Goal: Navigation & Orientation: Find specific page/section

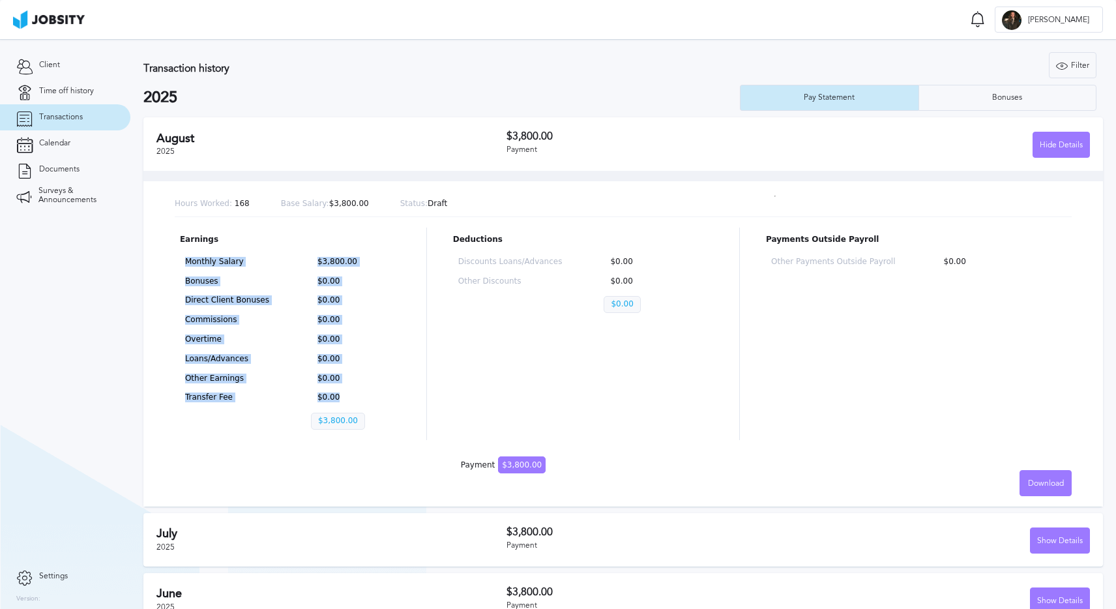
drag, startPoint x: 194, startPoint y: 261, endPoint x: 351, endPoint y: 406, distance: 214.5
click at [351, 406] on div "Monthly Salary $3,800.00 Bonuses $0.00 Direct Client Bonuses $0.00 Commissions …" at bounding box center [290, 346] width 220 height 188
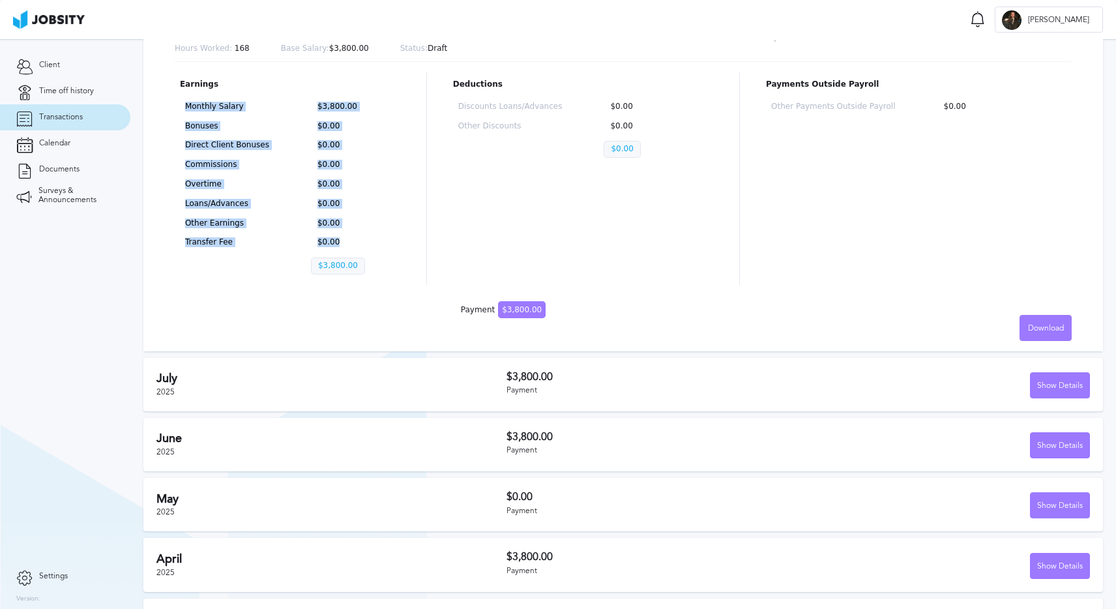
scroll to position [161, 0]
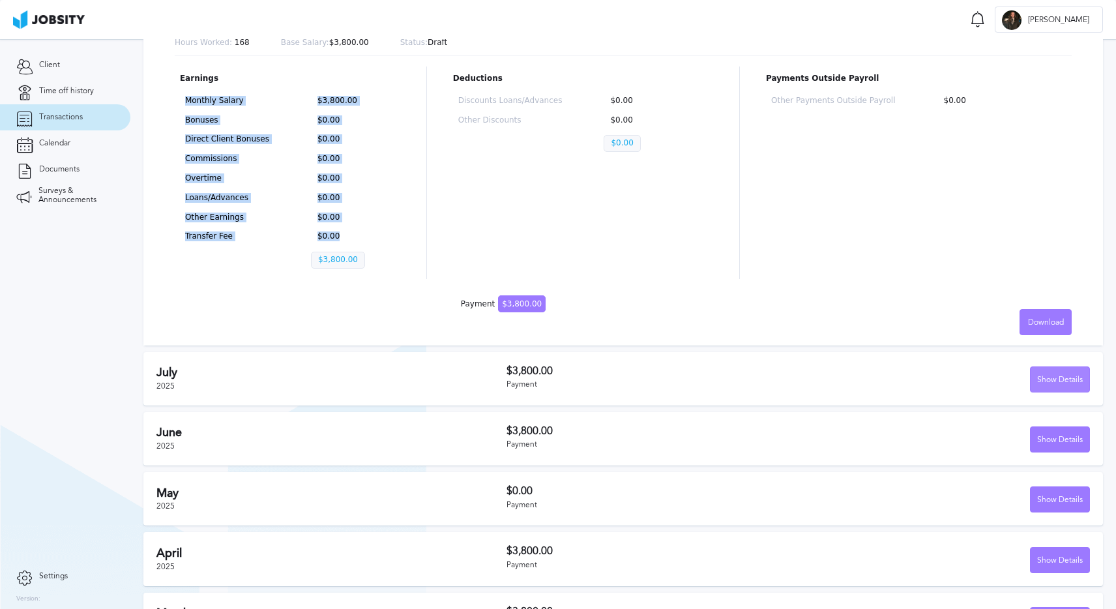
click at [1047, 375] on div "Show Details" at bounding box center [1059, 380] width 59 height 26
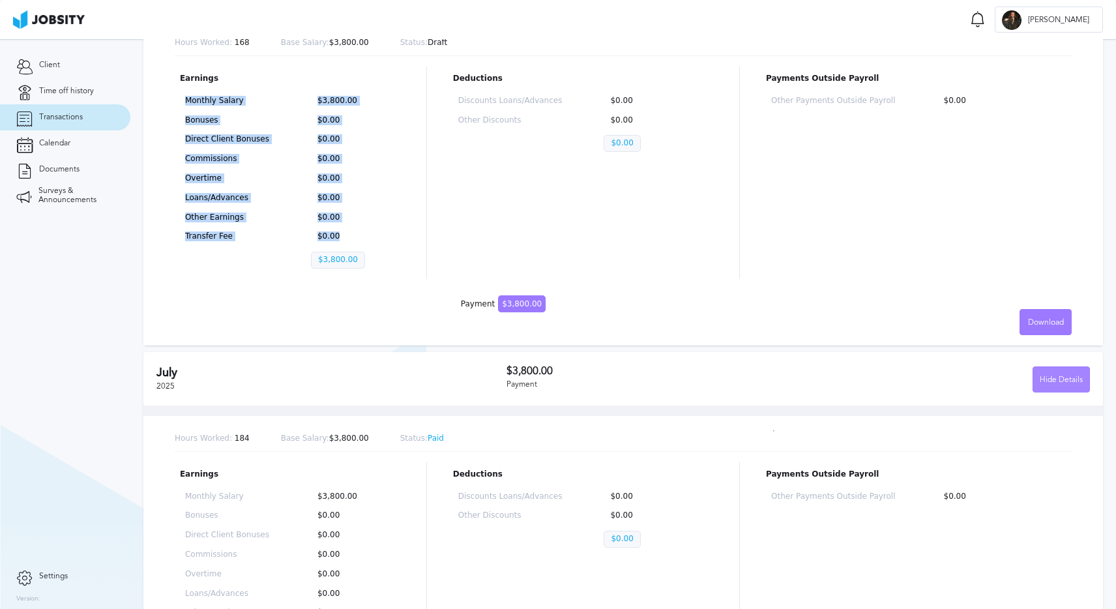
click at [1047, 379] on div "Hide Details" at bounding box center [1061, 380] width 56 height 26
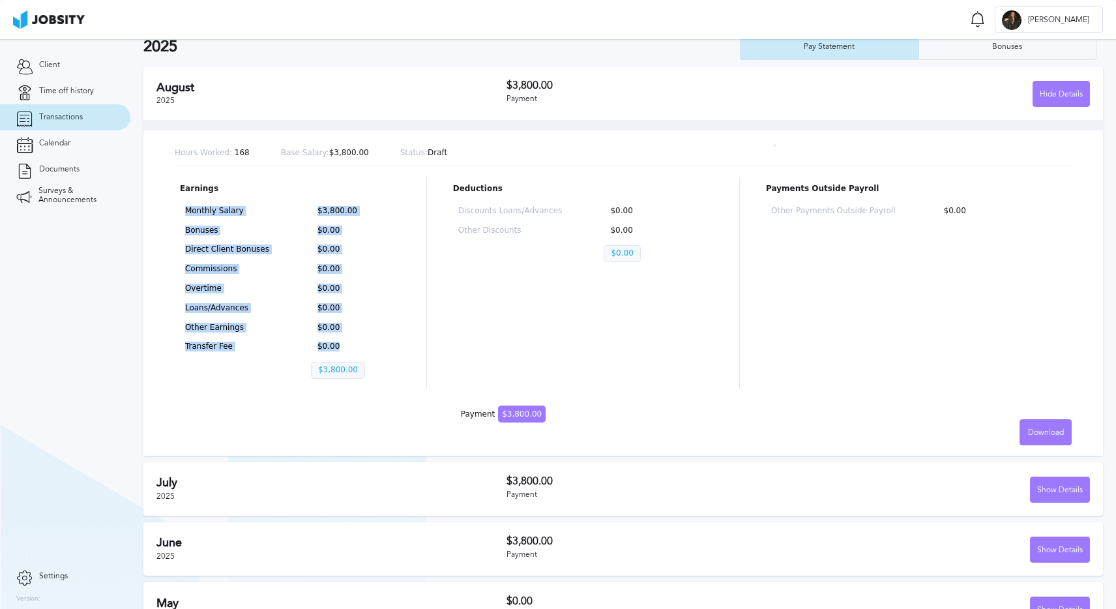
scroll to position [23, 0]
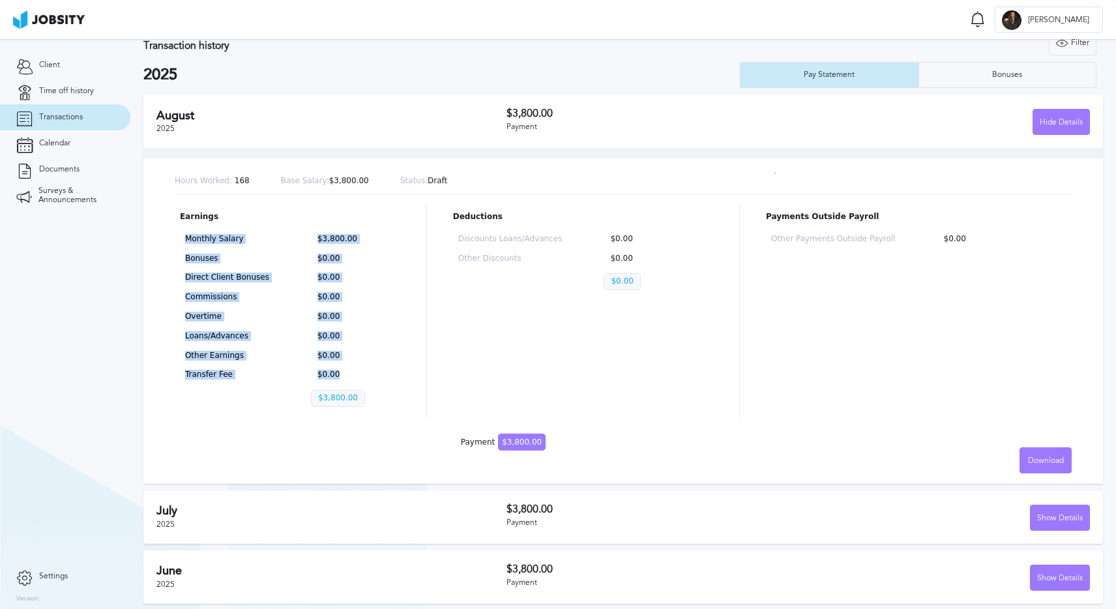
click at [426, 182] on p "Status: Draft" at bounding box center [424, 181] width 48 height 9
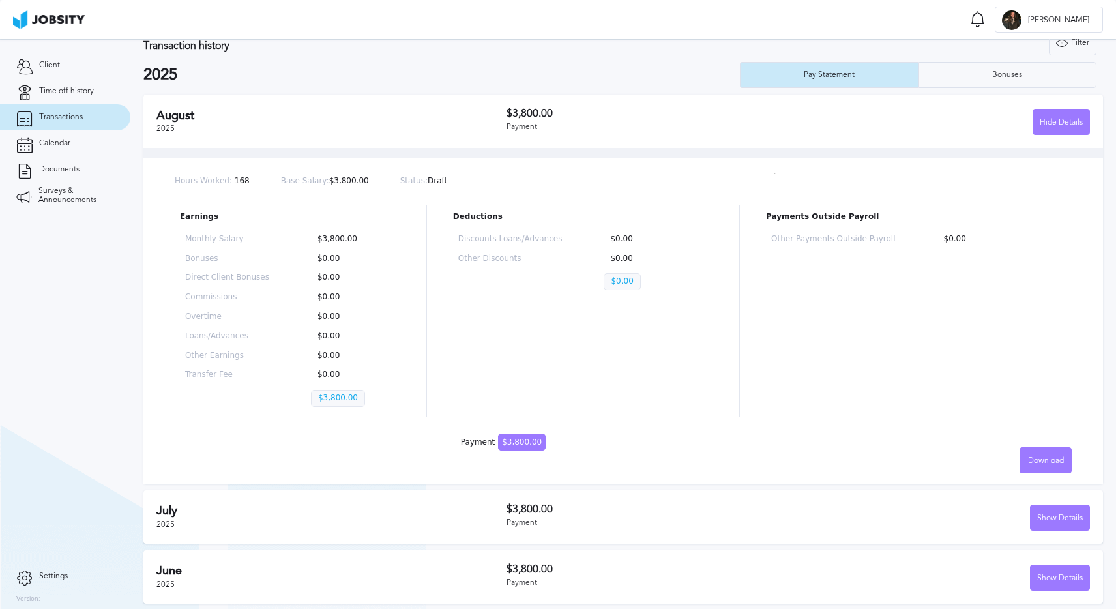
click at [426, 182] on p "Status: Draft" at bounding box center [424, 181] width 48 height 9
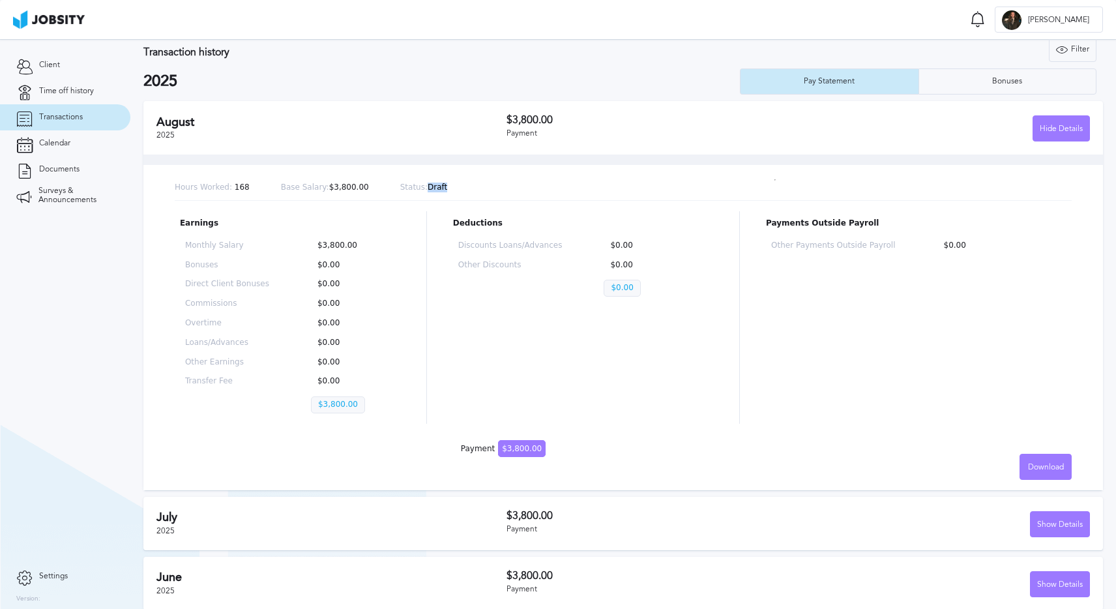
scroll to position [0, 0]
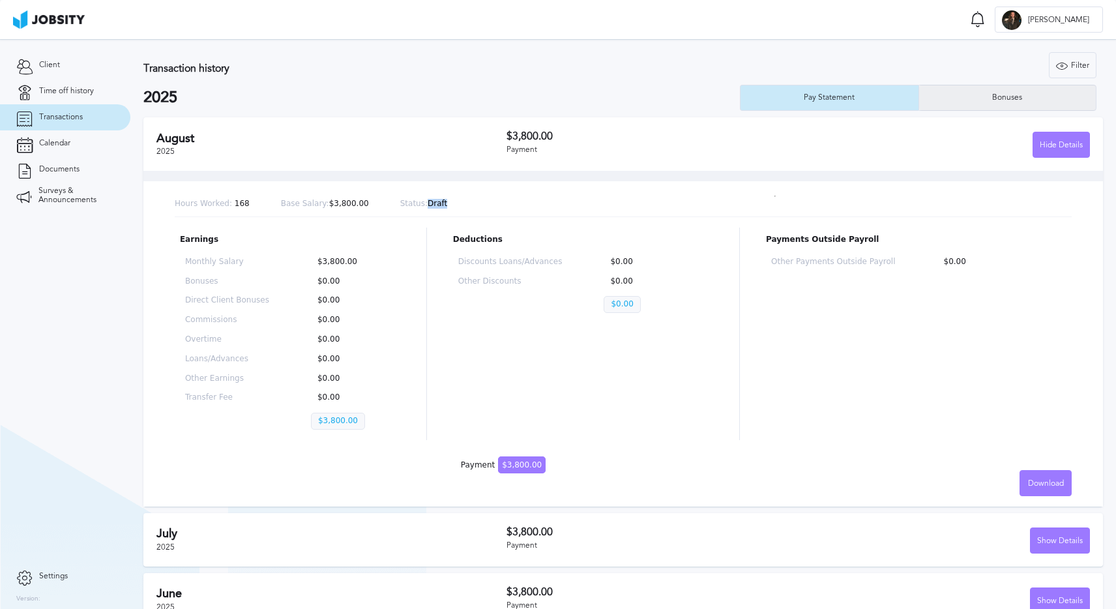
click at [1006, 89] on div "Bonuses" at bounding box center [1007, 98] width 177 height 26
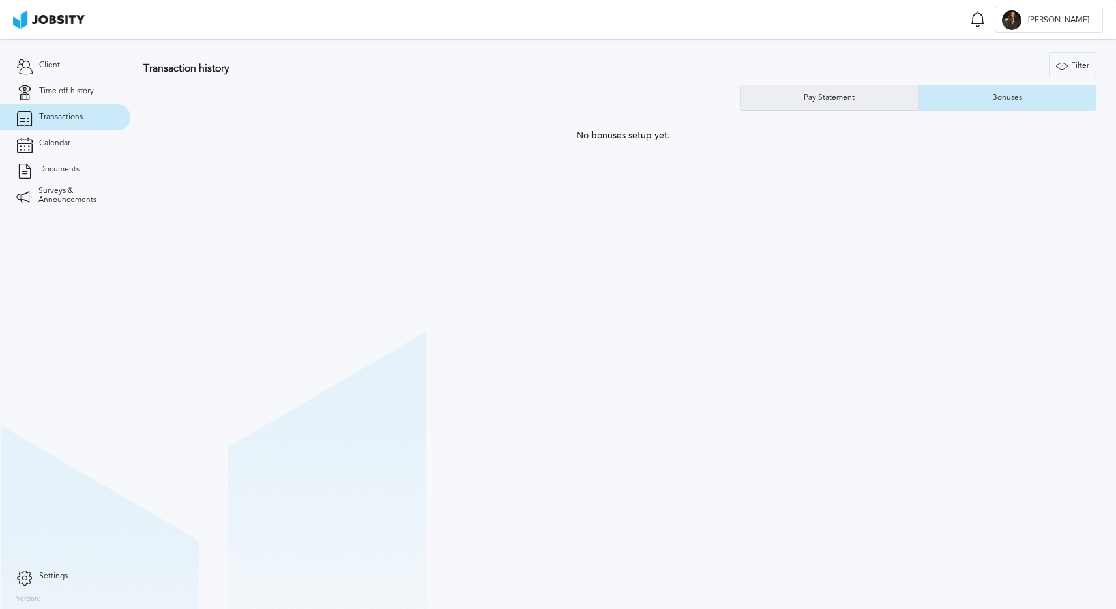
click at [829, 98] on div "Pay Statement" at bounding box center [829, 97] width 64 height 9
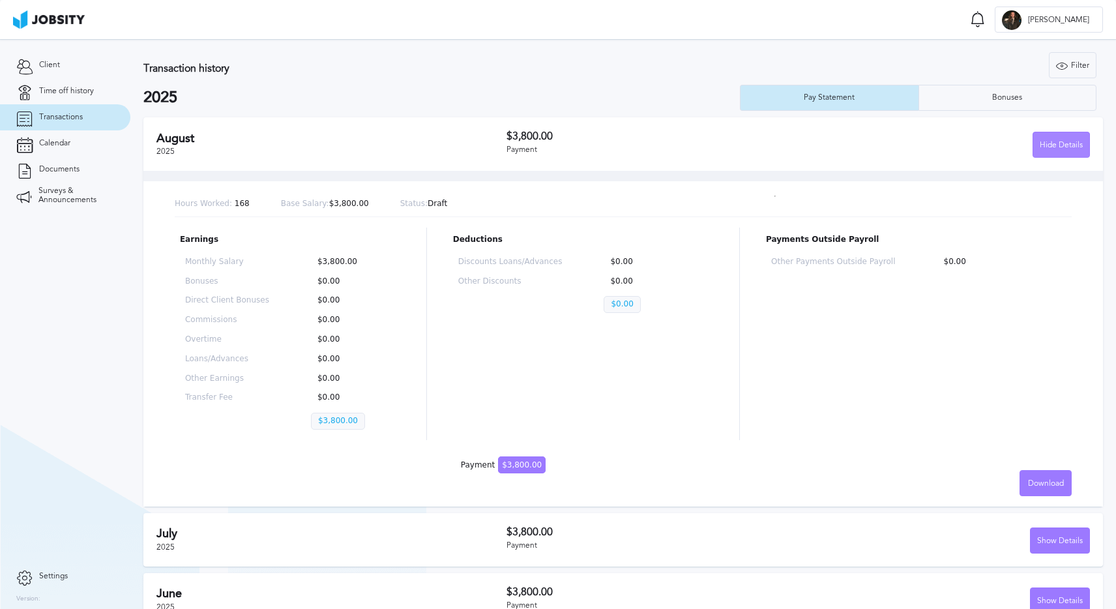
click at [1048, 147] on div "Hide Details" at bounding box center [1061, 145] width 56 height 26
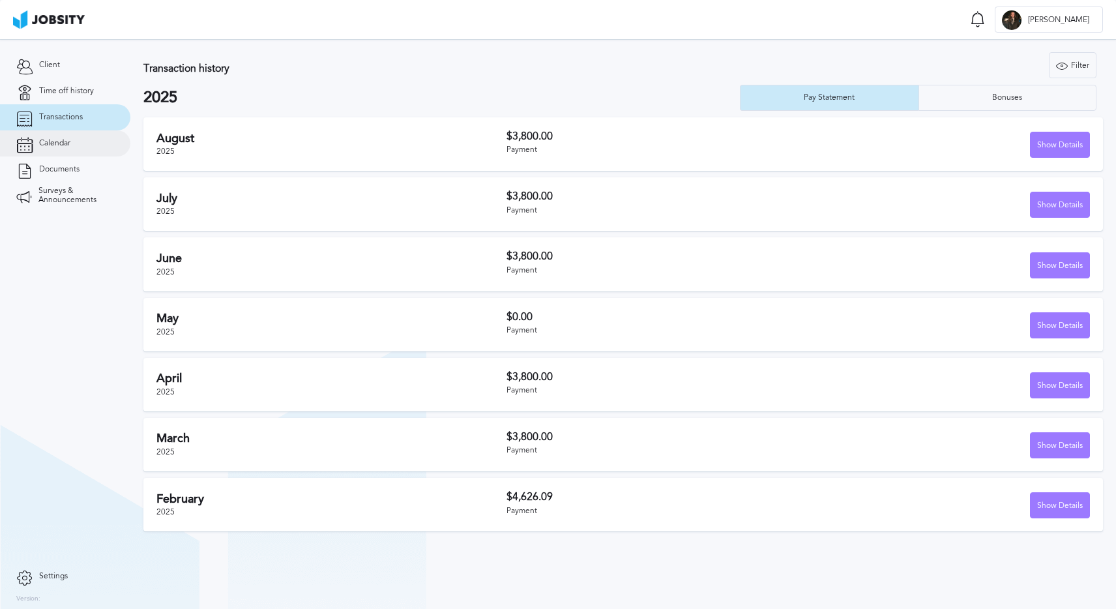
click at [59, 140] on span "Calendar" at bounding box center [54, 143] width 31 height 9
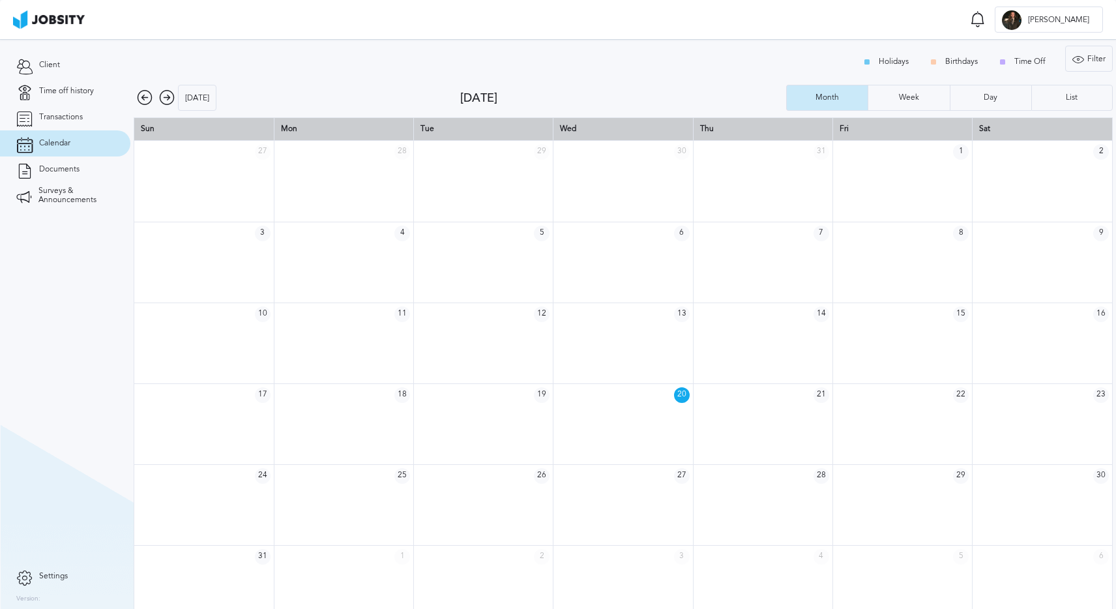
click at [165, 96] on icon at bounding box center [167, 98] width 16 height 16
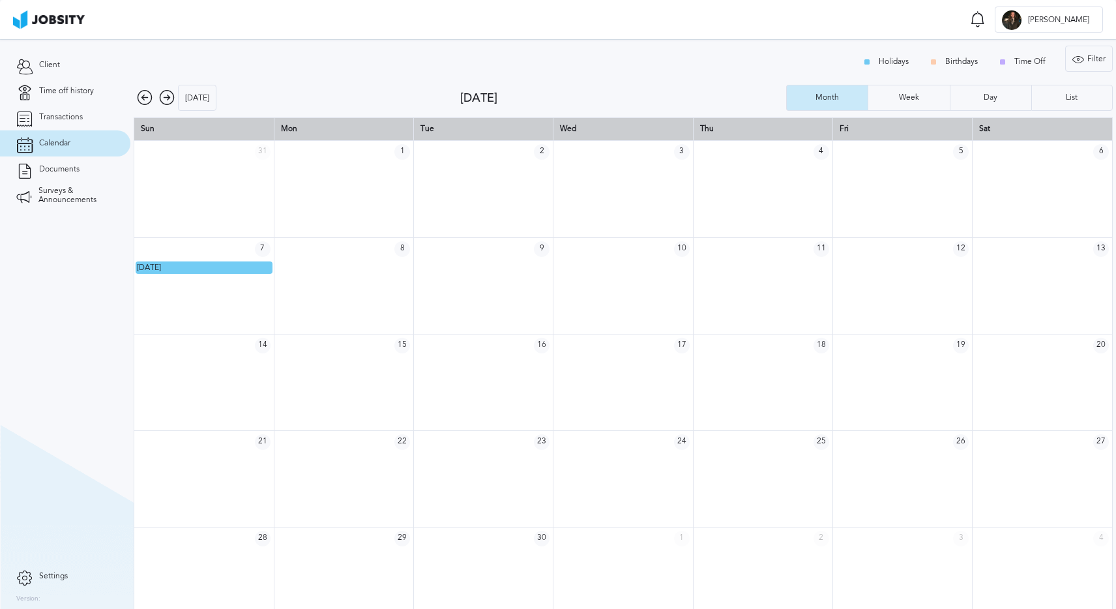
click at [165, 96] on icon at bounding box center [167, 98] width 16 height 16
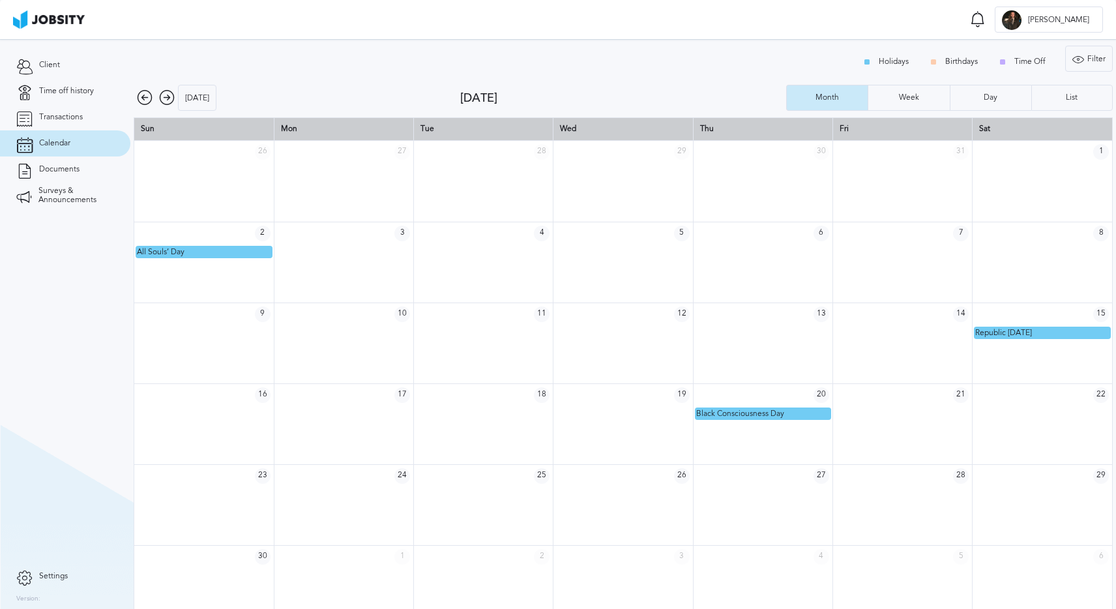
click at [165, 96] on icon at bounding box center [167, 98] width 16 height 16
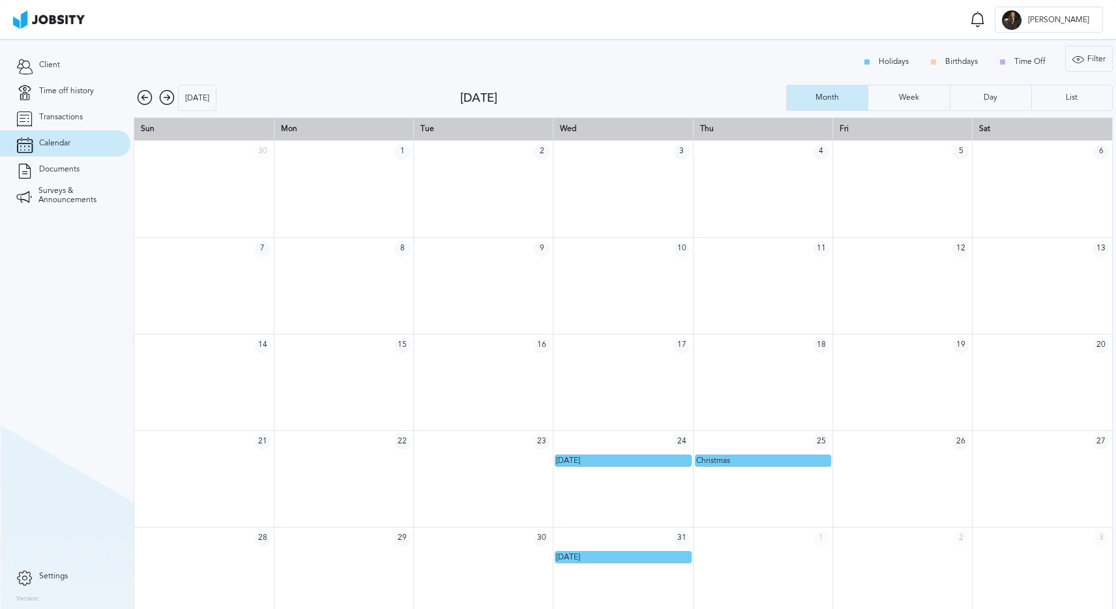
click at [165, 96] on icon at bounding box center [167, 98] width 16 height 16
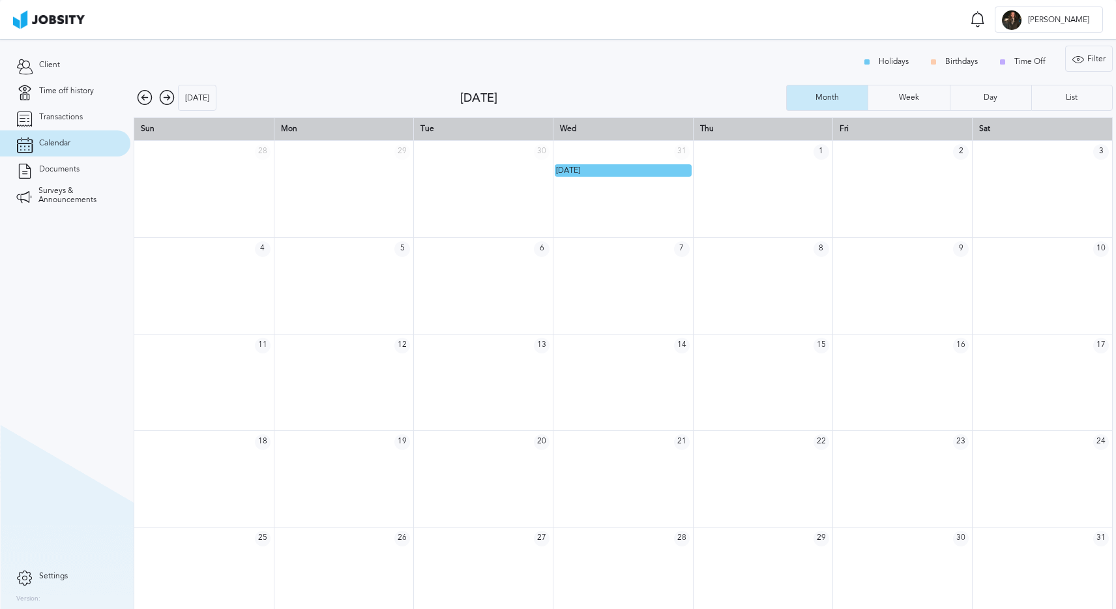
click at [168, 96] on icon at bounding box center [167, 98] width 16 height 16
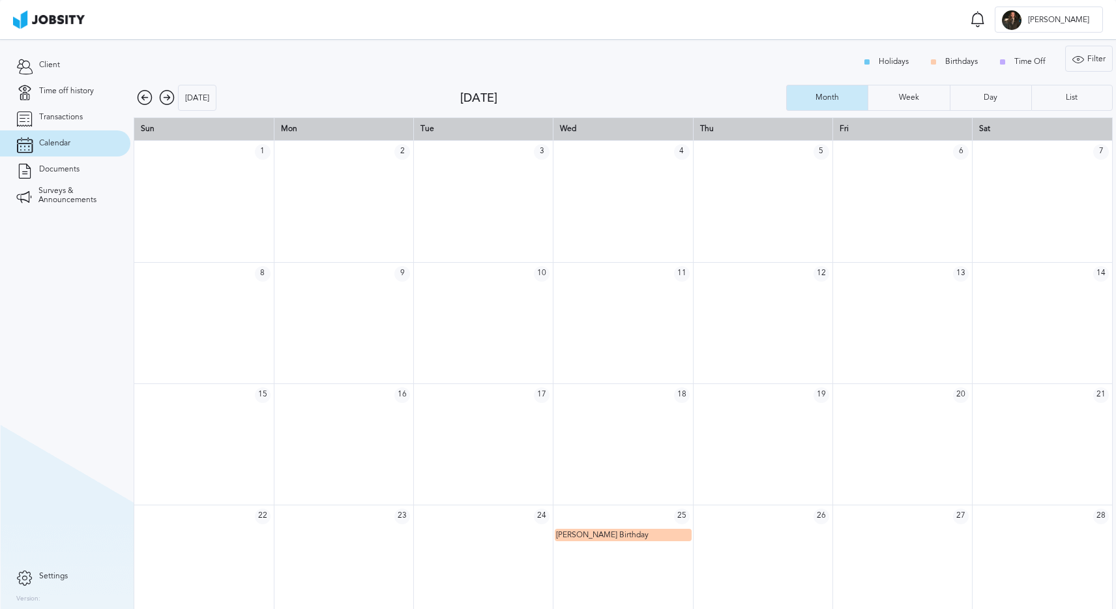
click at [169, 96] on icon at bounding box center [167, 98] width 16 height 16
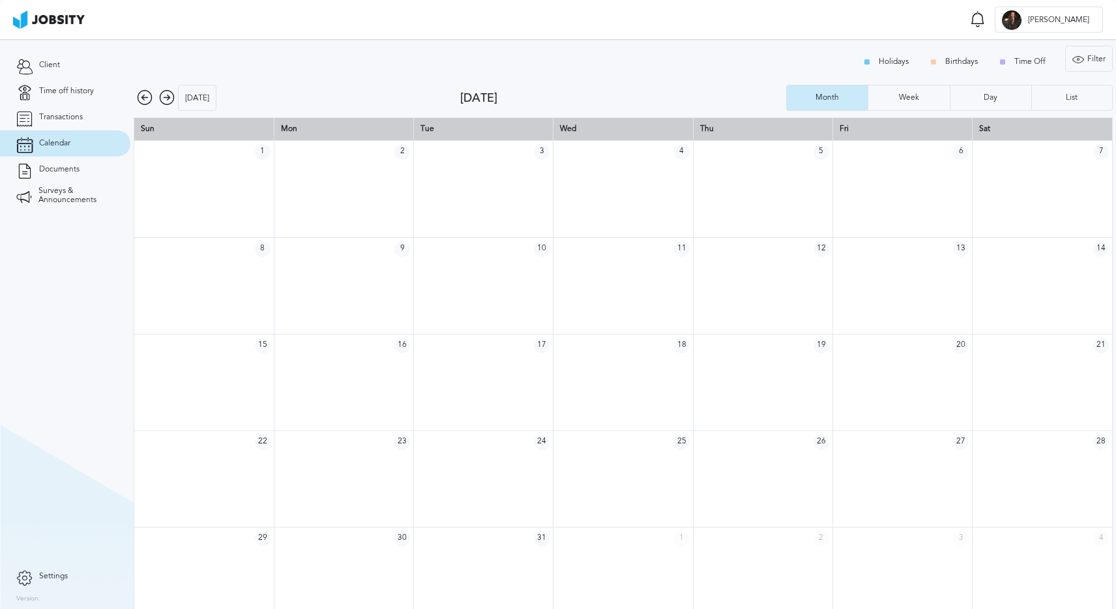
click at [169, 96] on icon at bounding box center [167, 98] width 16 height 16
click at [149, 95] on icon at bounding box center [145, 98] width 16 height 16
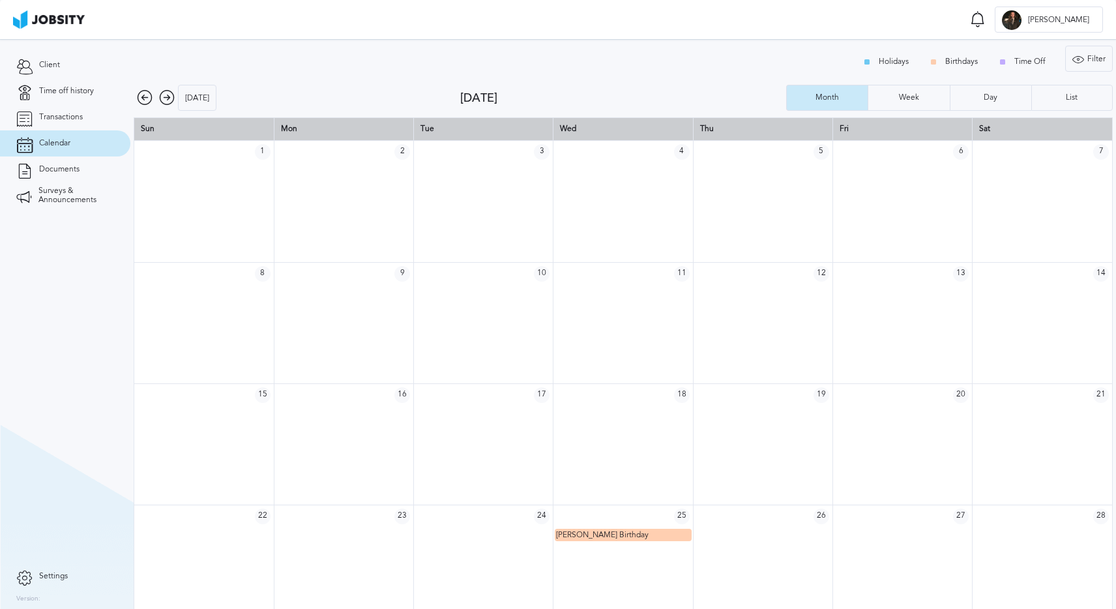
click at [149, 95] on icon at bounding box center [145, 98] width 16 height 16
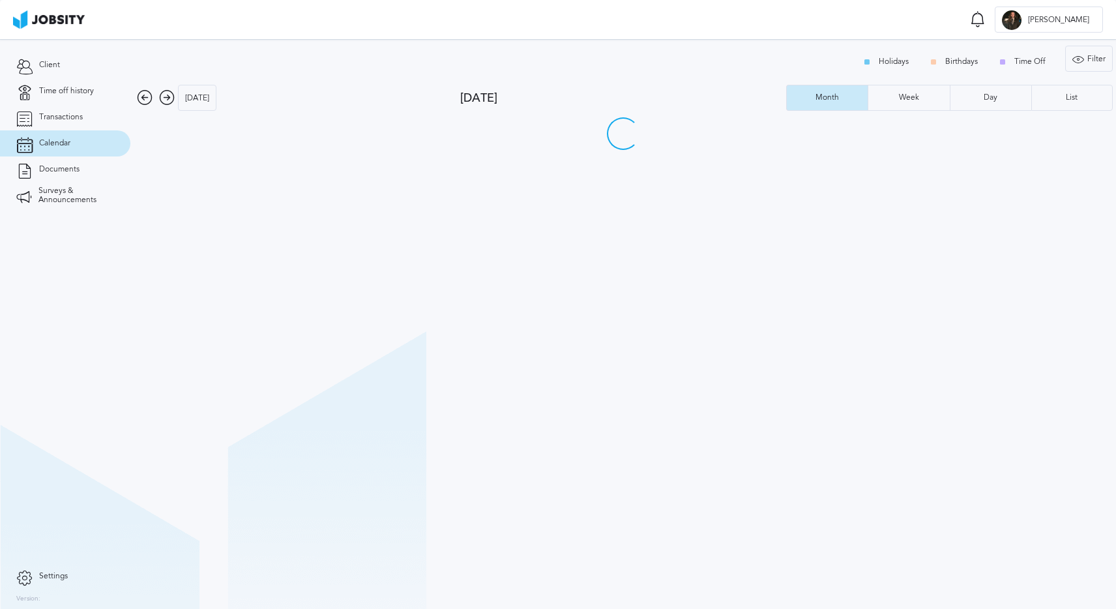
click at [149, 95] on icon at bounding box center [145, 98] width 16 height 16
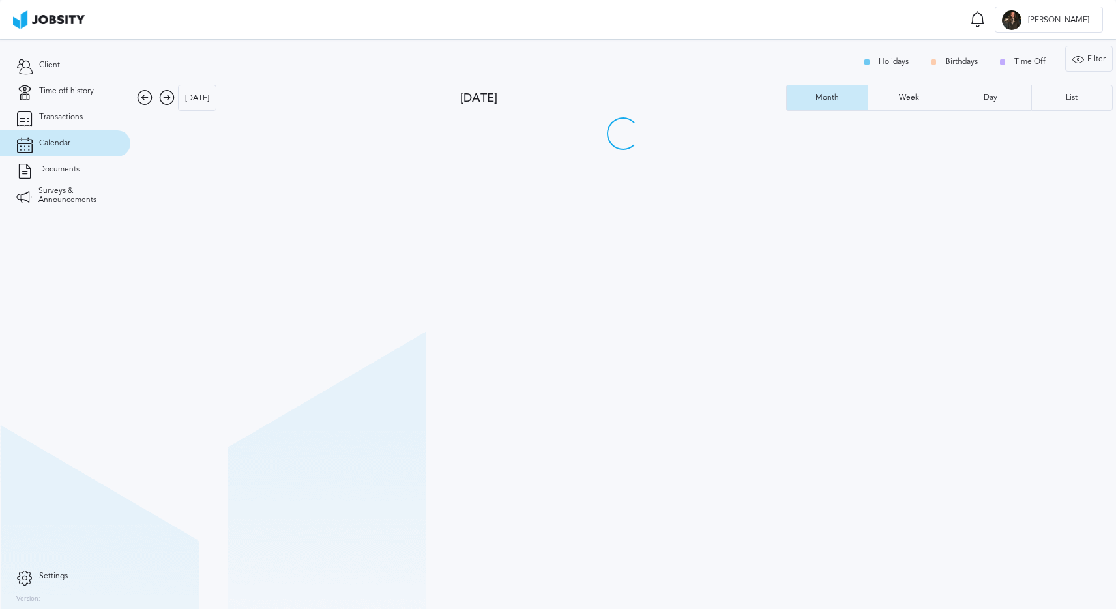
click at [149, 95] on icon at bounding box center [145, 98] width 16 height 16
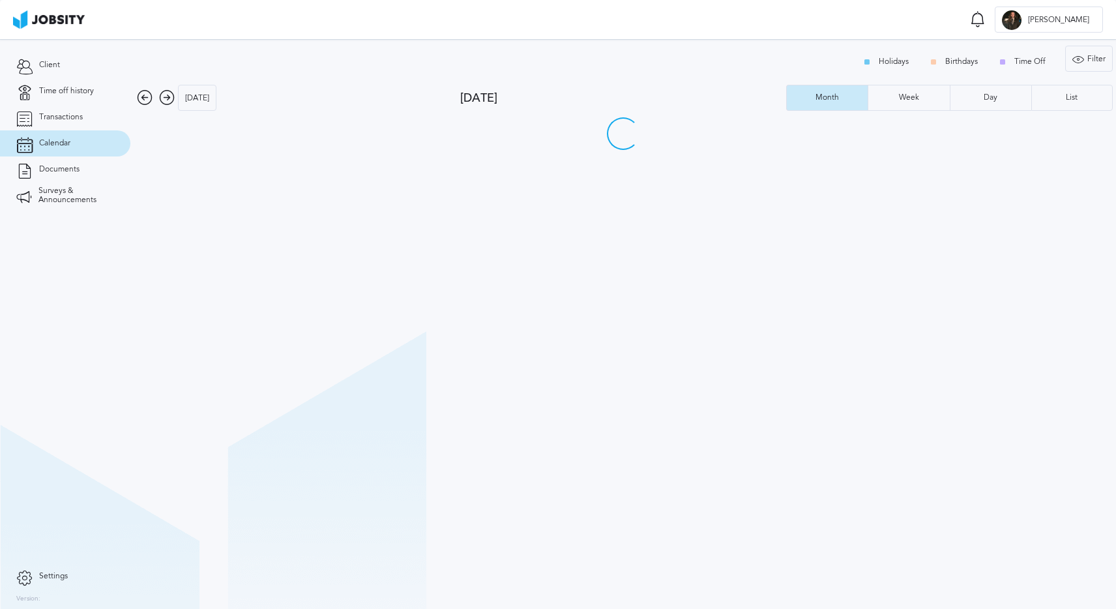
click at [149, 95] on icon at bounding box center [145, 98] width 16 height 16
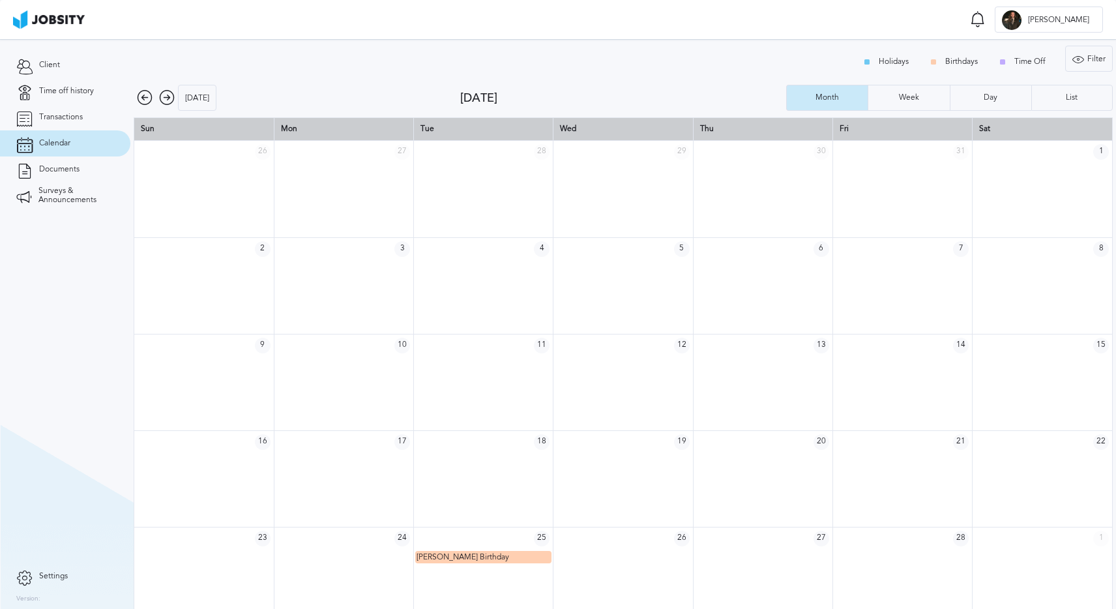
click at [164, 95] on icon at bounding box center [167, 98] width 16 height 16
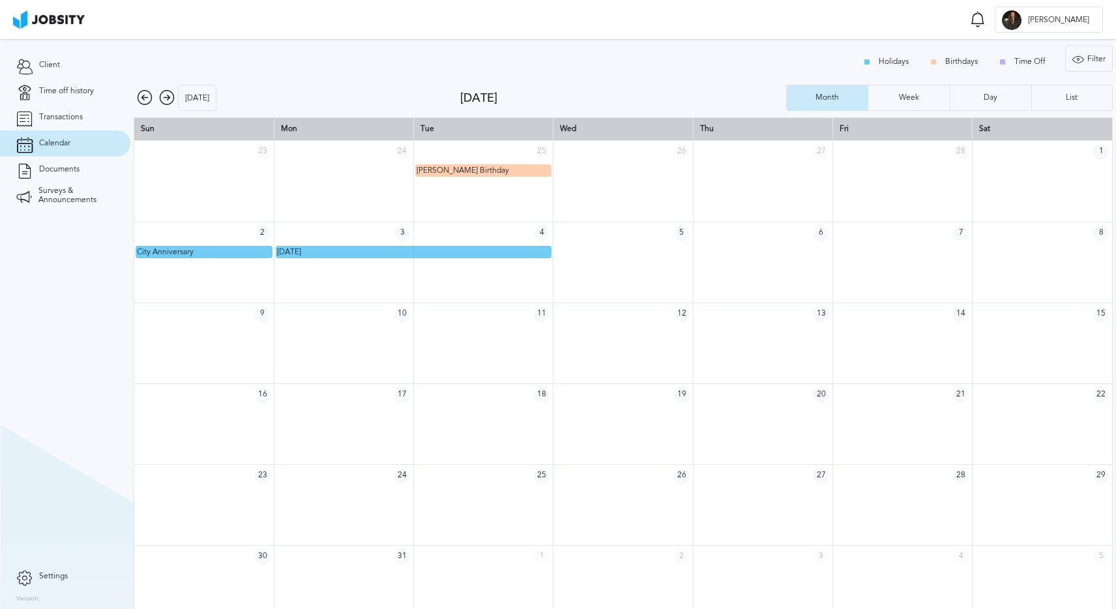
click at [164, 95] on icon at bounding box center [167, 98] width 16 height 16
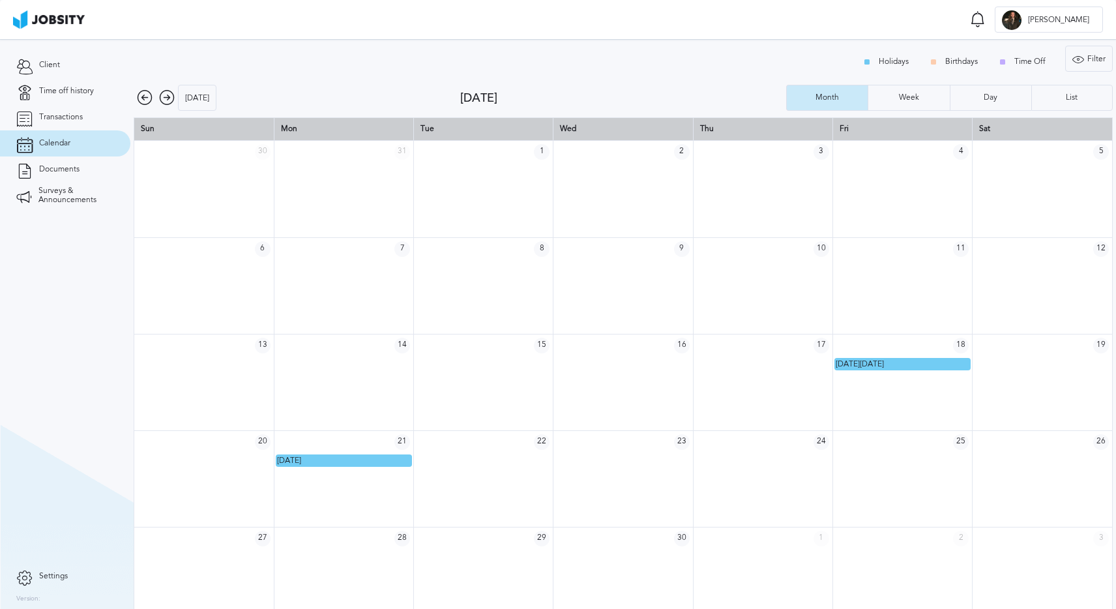
click at [164, 95] on icon at bounding box center [167, 98] width 16 height 16
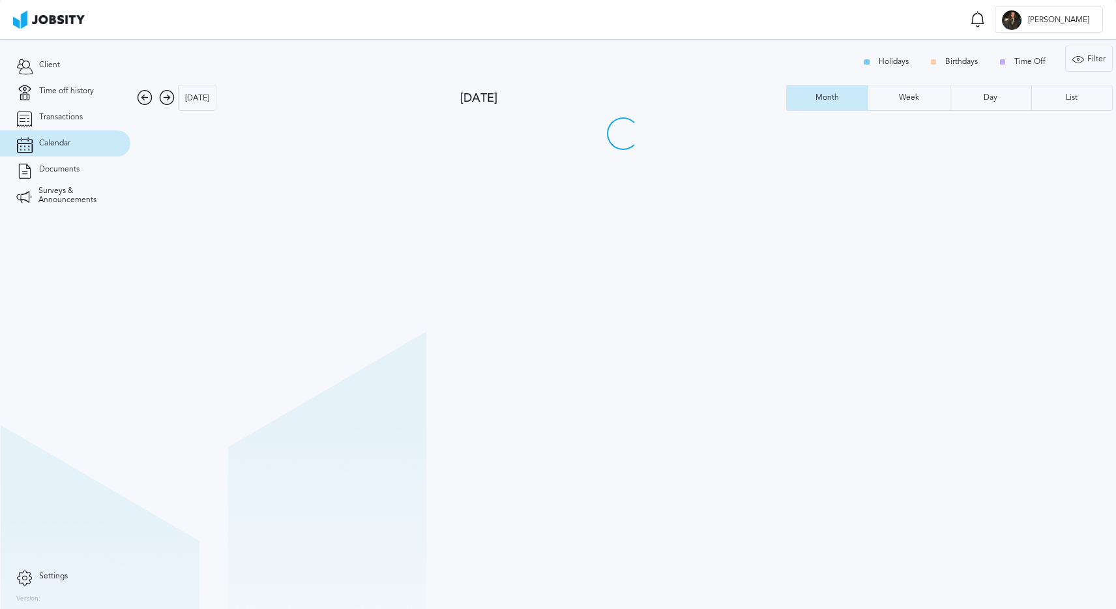
click at [164, 95] on icon at bounding box center [167, 98] width 16 height 16
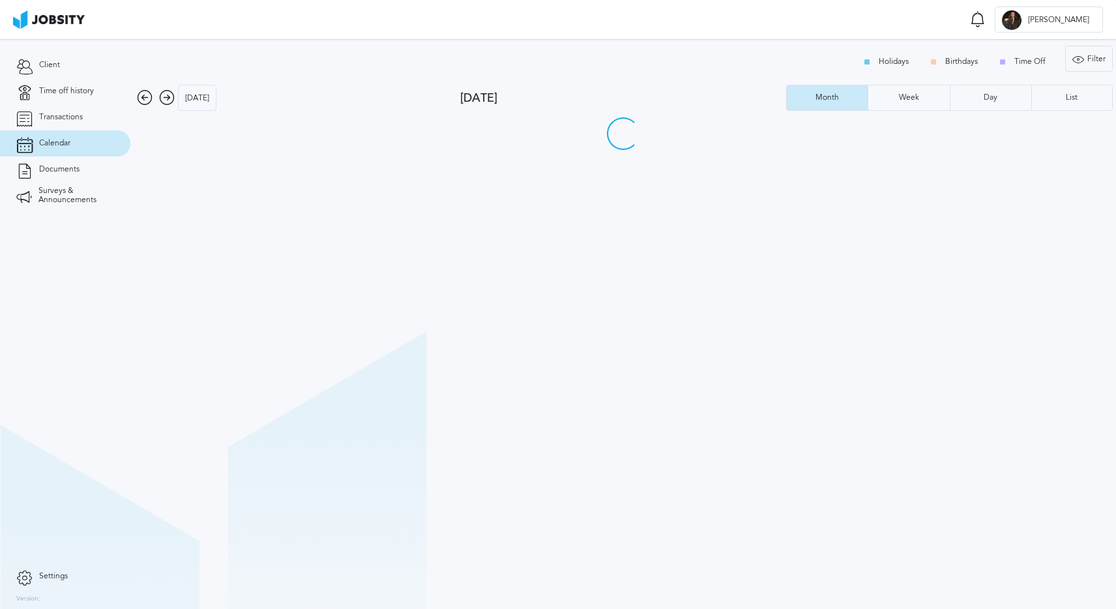
click at [164, 95] on icon at bounding box center [167, 98] width 16 height 16
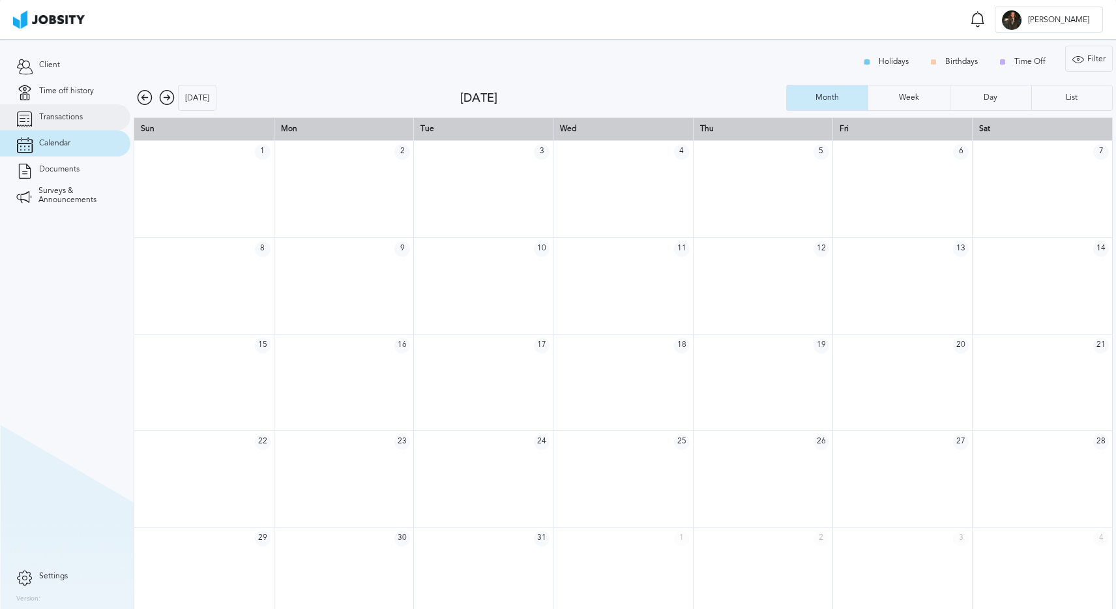
click at [66, 113] on span "Transactions" at bounding box center [61, 117] width 44 height 9
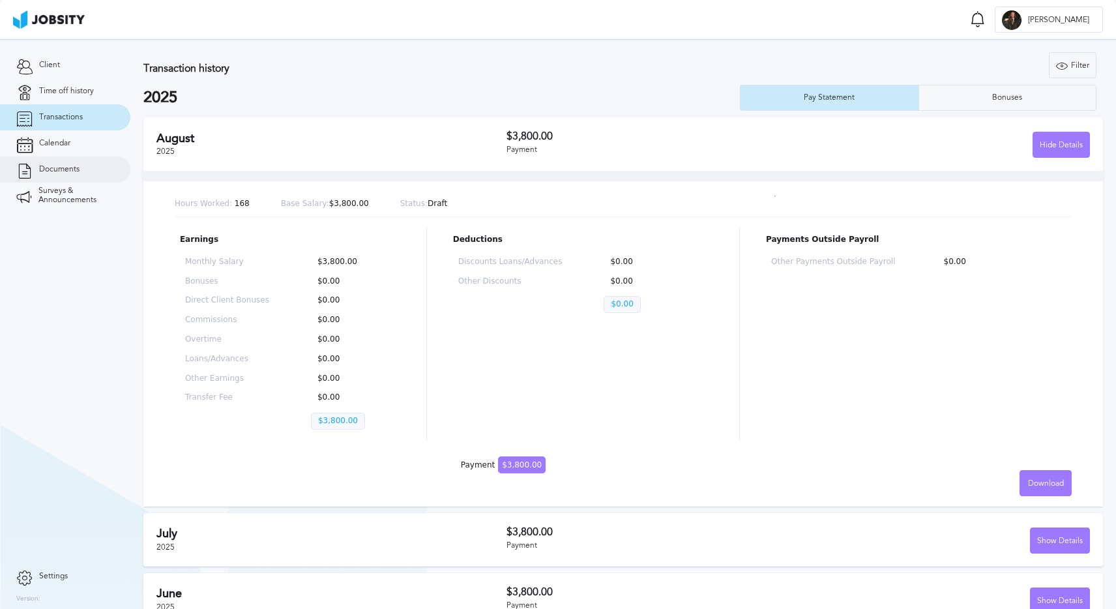
click at [78, 169] on span "Documents" at bounding box center [59, 169] width 40 height 9
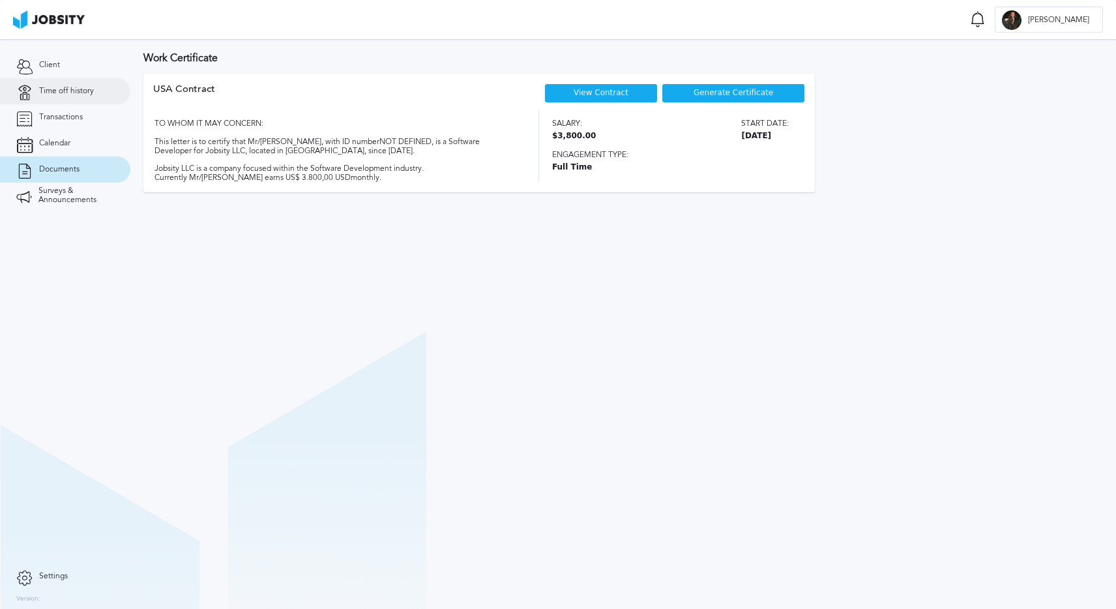
click at [72, 98] on link "Time off history" at bounding box center [65, 91] width 130 height 26
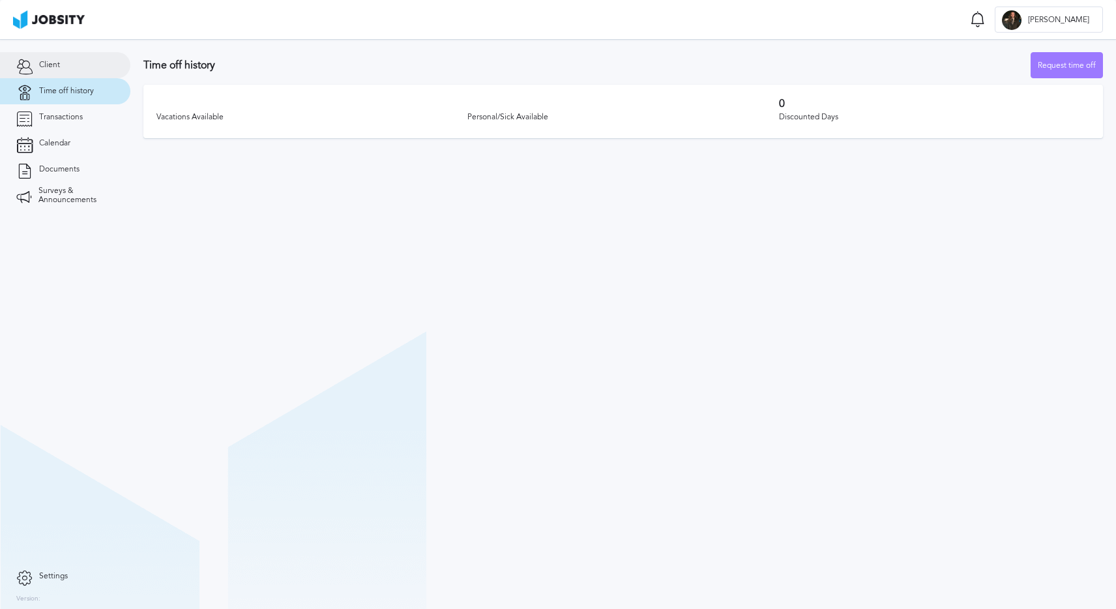
click at [80, 65] on link "Client" at bounding box center [65, 65] width 130 height 26
